Goal: Information Seeking & Learning: Learn about a topic

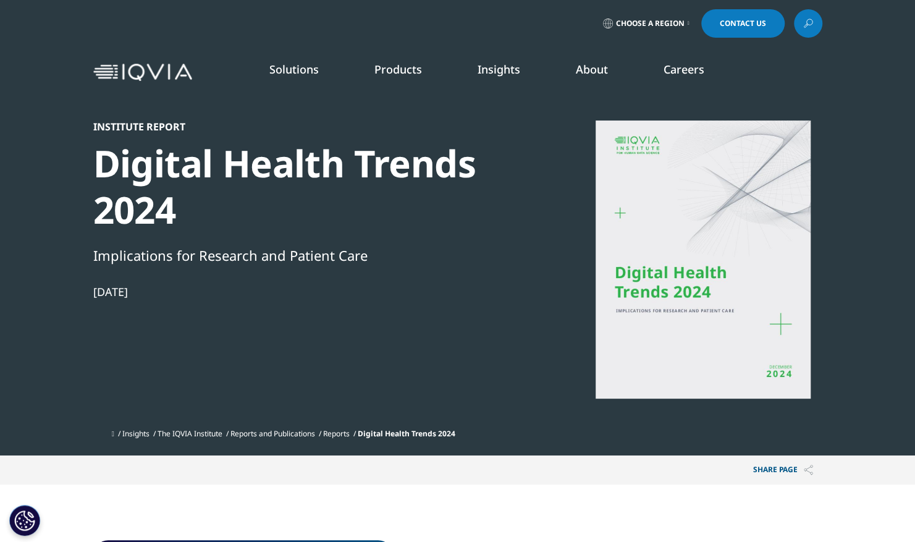
click at [153, 75] on img at bounding box center [142, 73] width 99 height 18
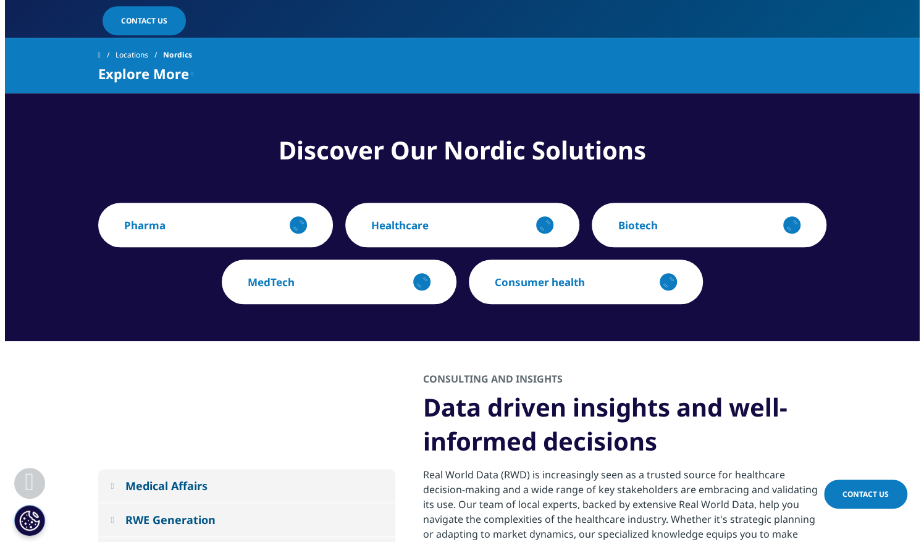
scroll to position [426, 0]
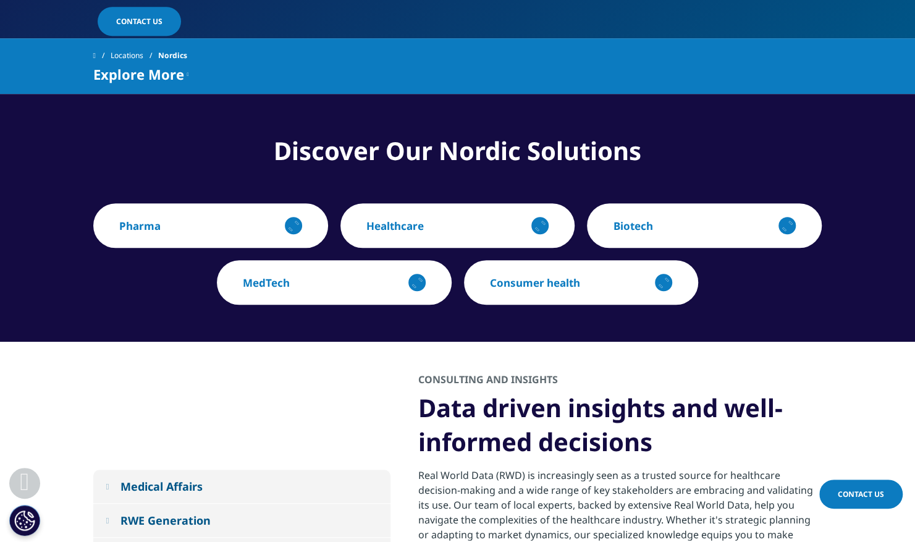
click at [404, 219] on p "Healthcare" at bounding box center [394, 226] width 57 height 14
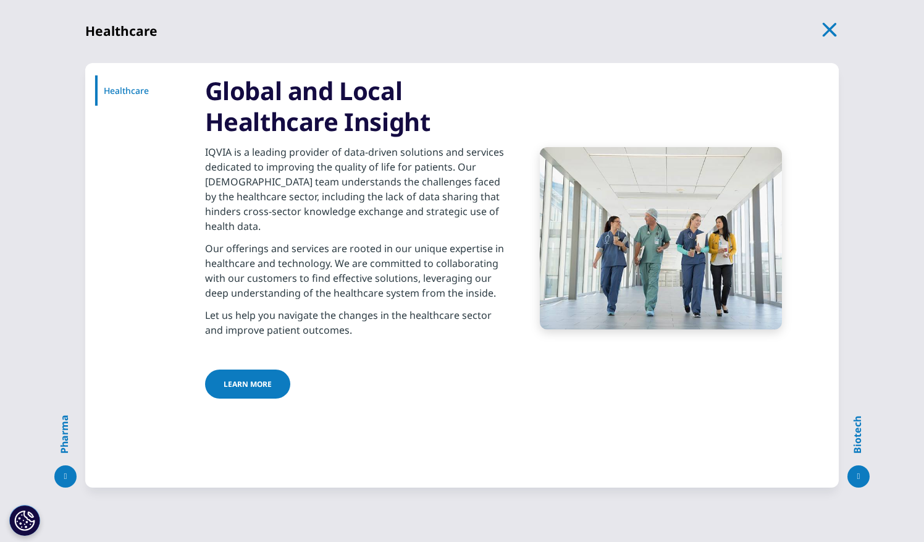
click at [245, 379] on span "LEARN MORE" at bounding box center [248, 384] width 48 height 11
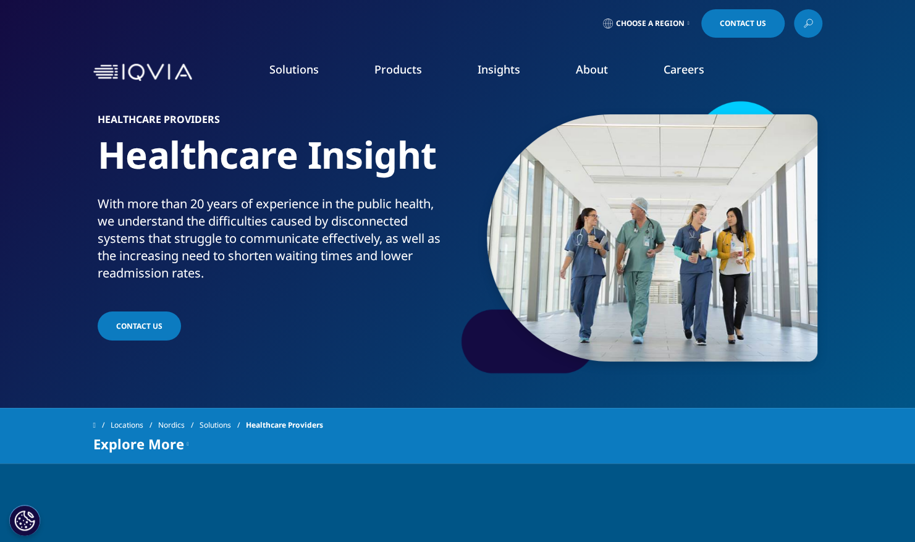
click at [77, 293] on link "Technologies" at bounding box center [59, 293] width 56 height 12
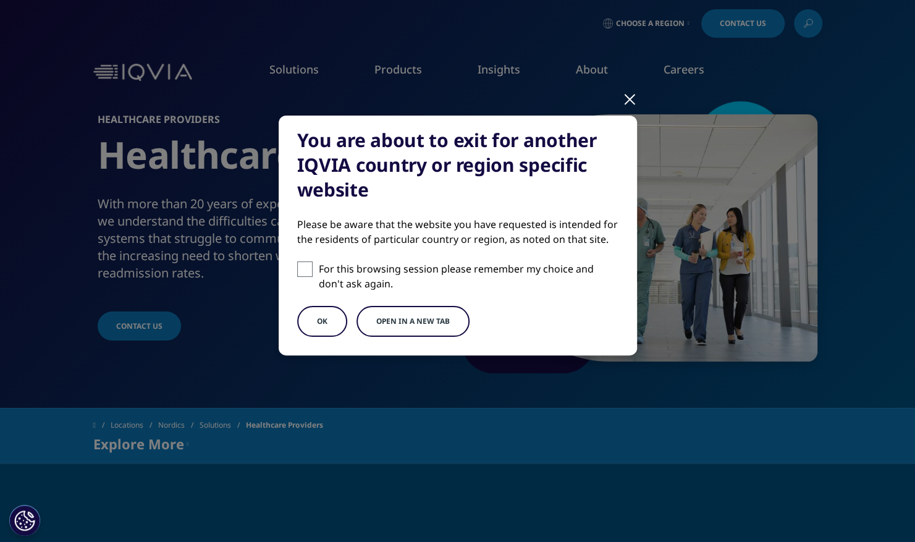
click at [306, 265] on span at bounding box center [304, 268] width 15 height 15
click at [306, 265] on input "For this browsing session please remember my choice and don't ask again." at bounding box center [304, 268] width 15 height 15
checkbox input "true"
click at [331, 321] on button "OK" at bounding box center [322, 321] width 50 height 31
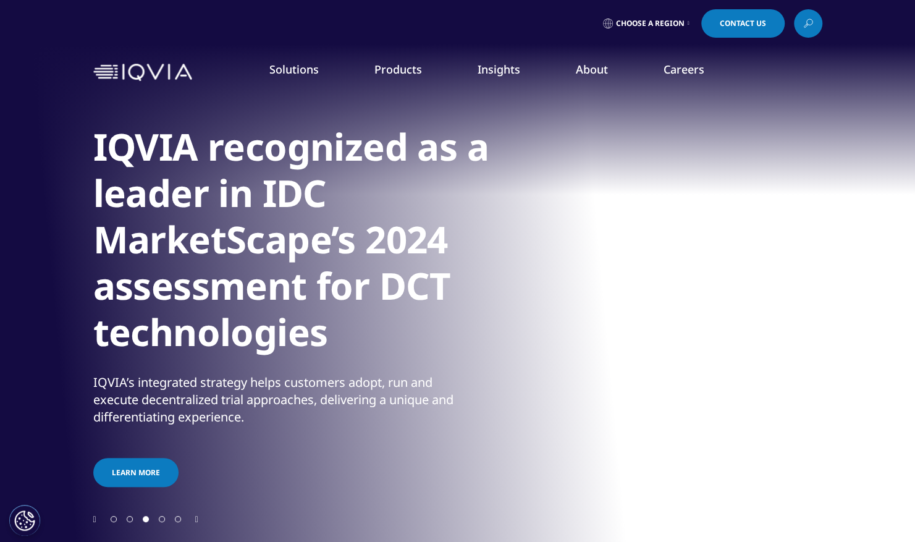
click at [536, 363] on link "TECHNOLOGIES OVERVIEW" at bounding box center [579, 358] width 187 height 33
